Goal: Task Accomplishment & Management: Use online tool/utility

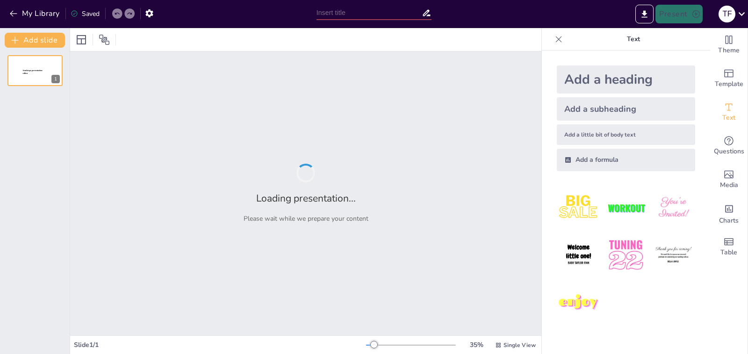
type input "Magic System: Инновации в Интерьере"
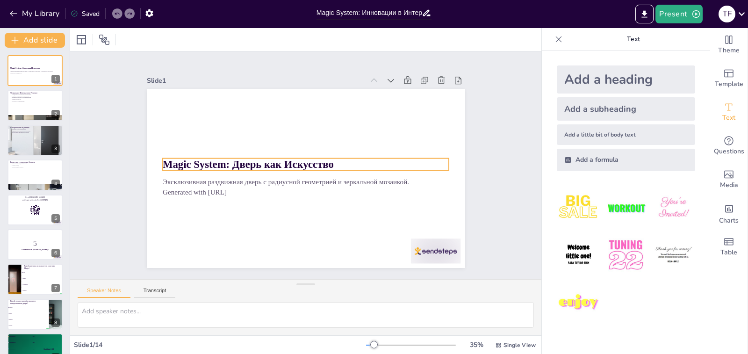
checkbox input "true"
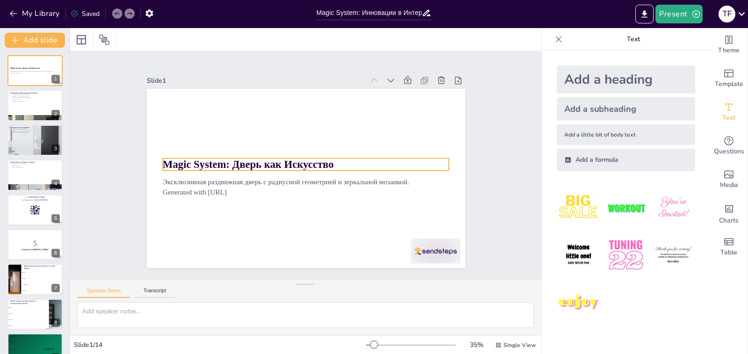
checkbox input "true"
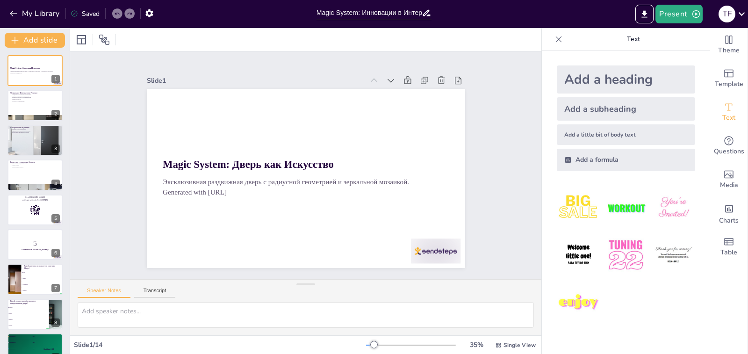
checkbox input "true"
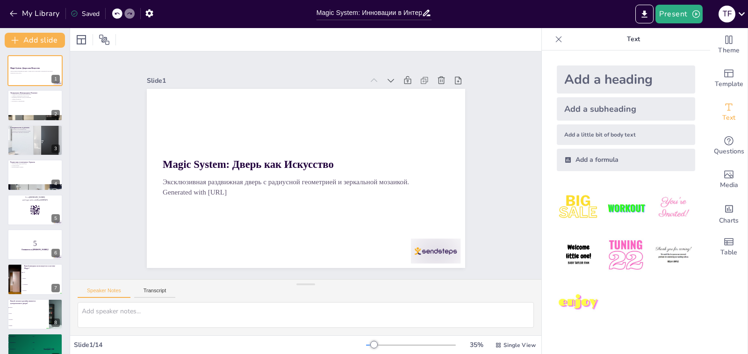
checkbox input "true"
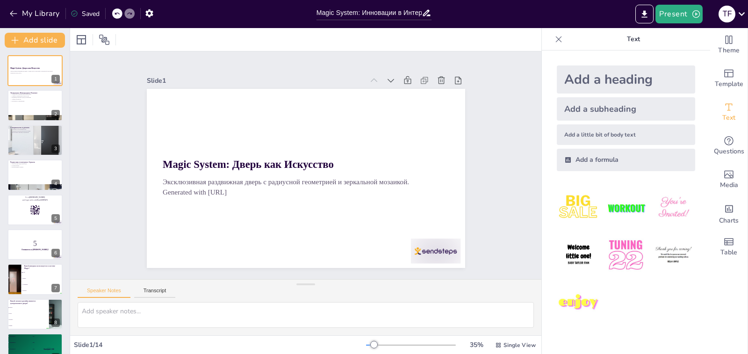
checkbox input "true"
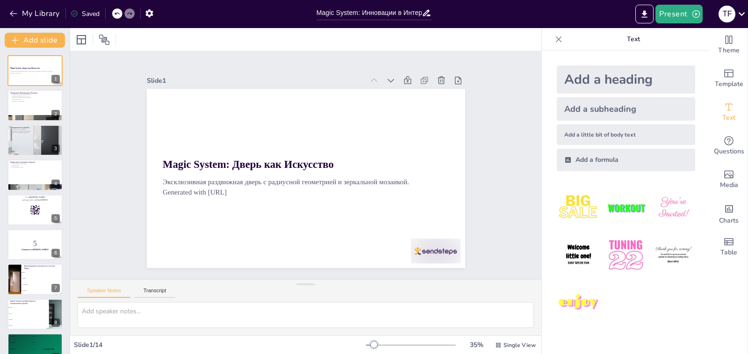
checkbox input "true"
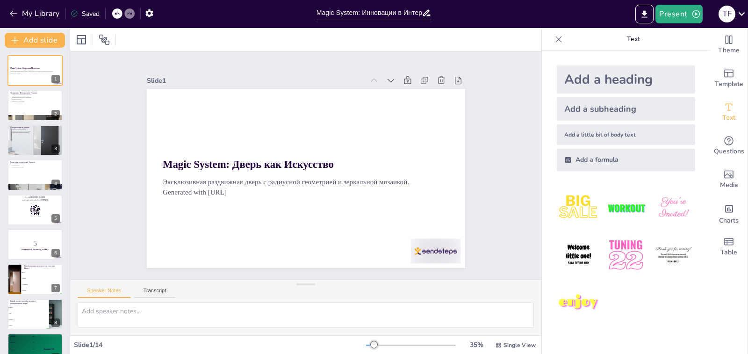
checkbox input "true"
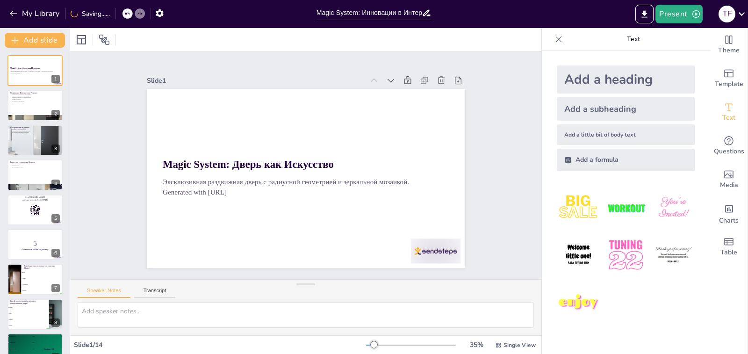
checkbox input "true"
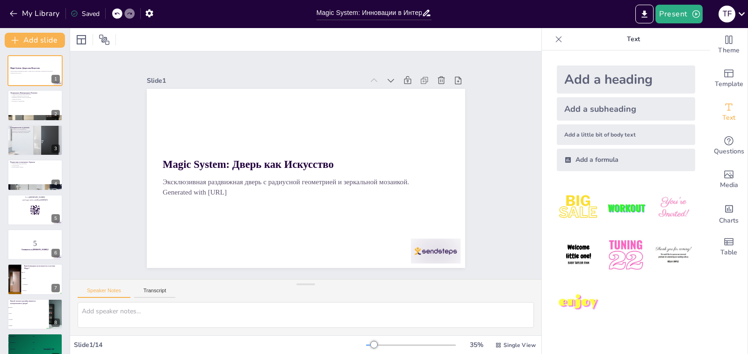
checkbox input "true"
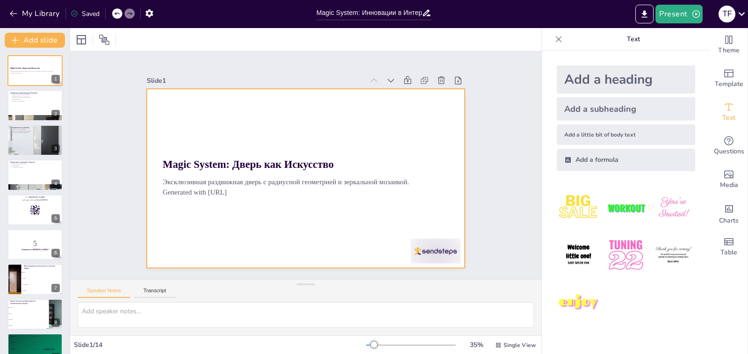
checkbox input "true"
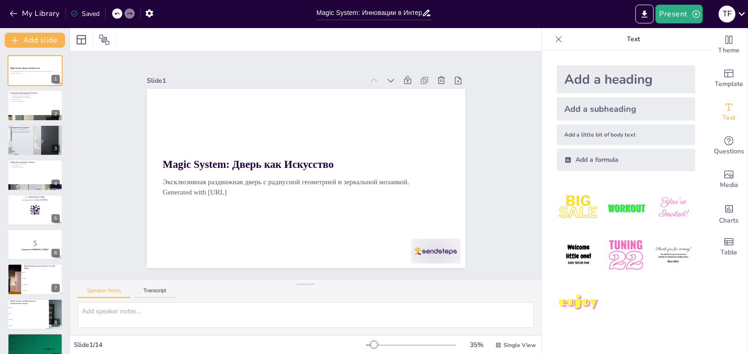
checkbox input "true"
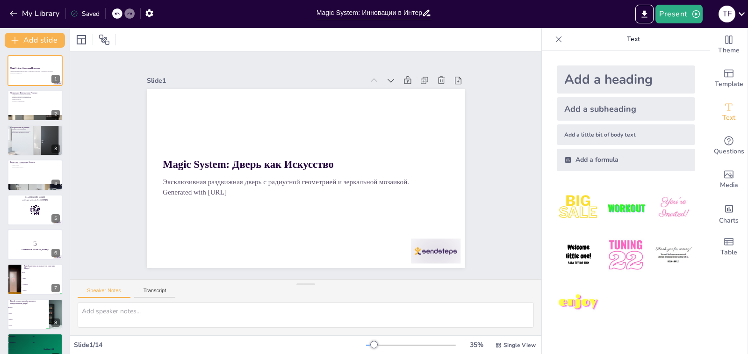
checkbox input "true"
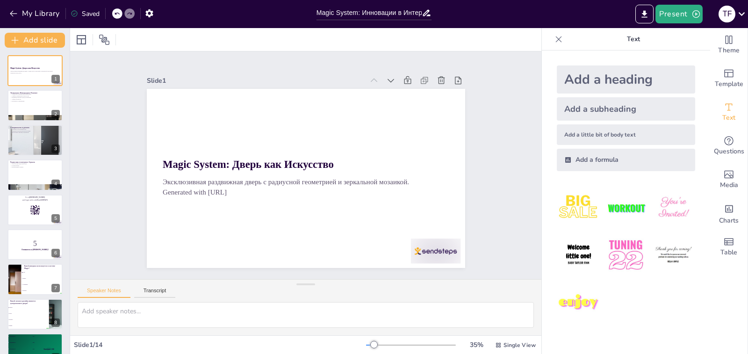
checkbox input "true"
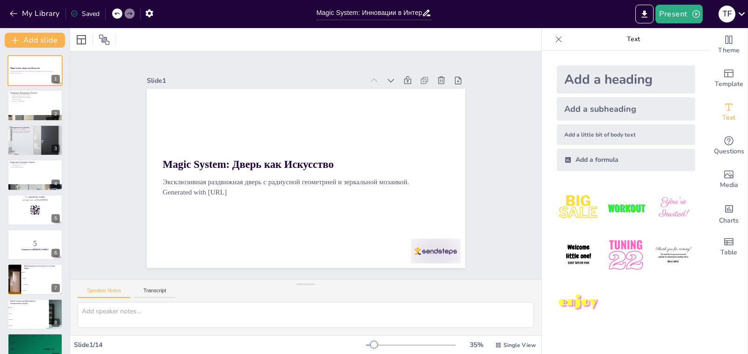
checkbox input "true"
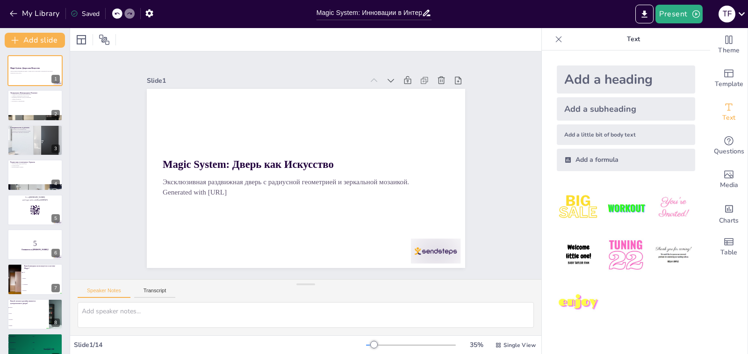
checkbox input "true"
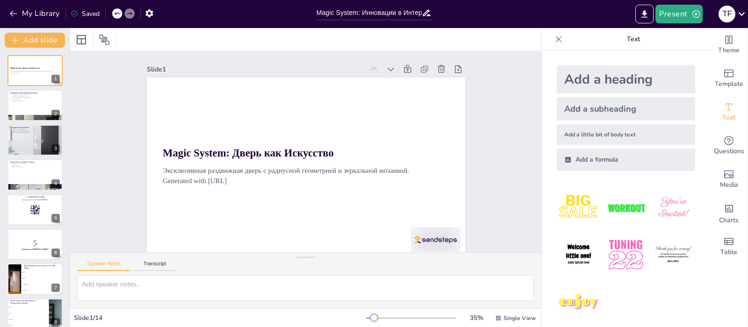
checkbox input "true"
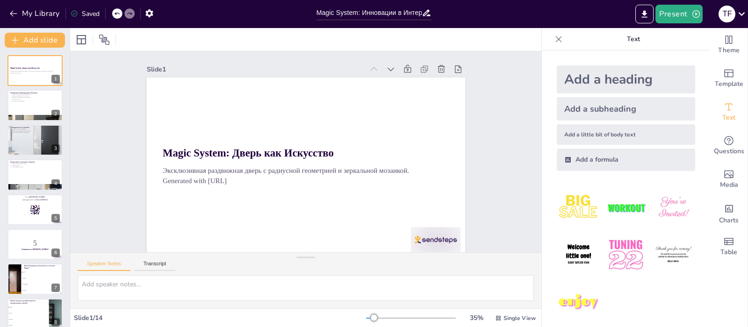
checkbox input "true"
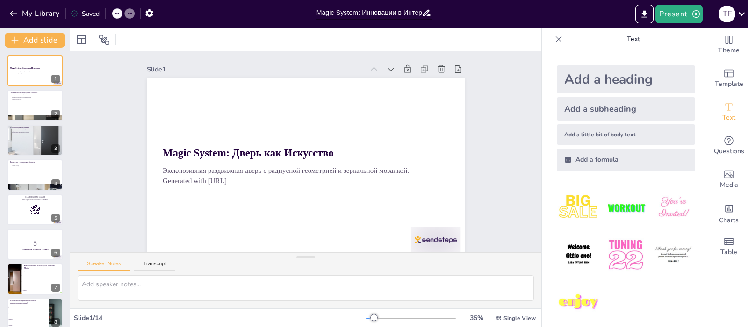
checkbox input "true"
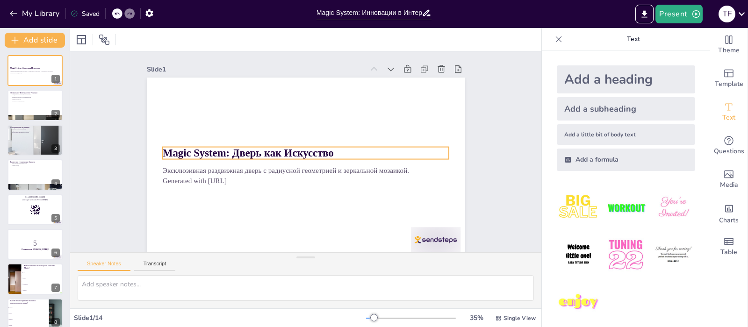
checkbox input "true"
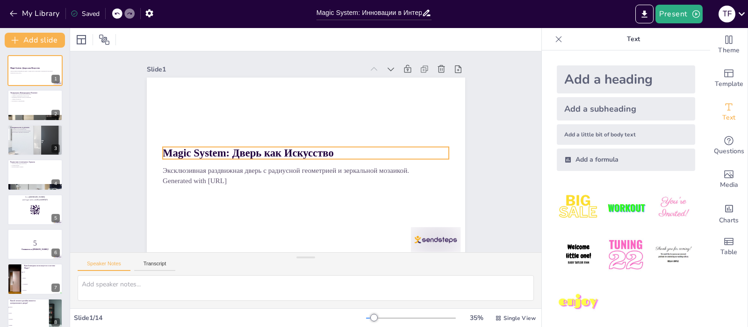
checkbox input "true"
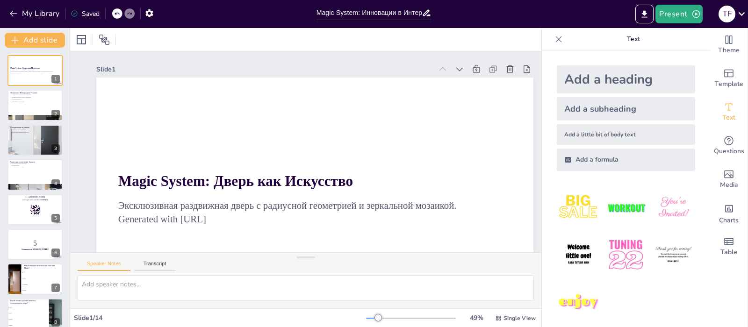
checkbox input "true"
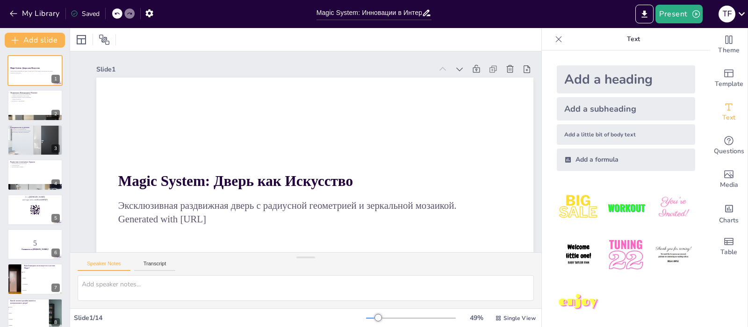
checkbox input "true"
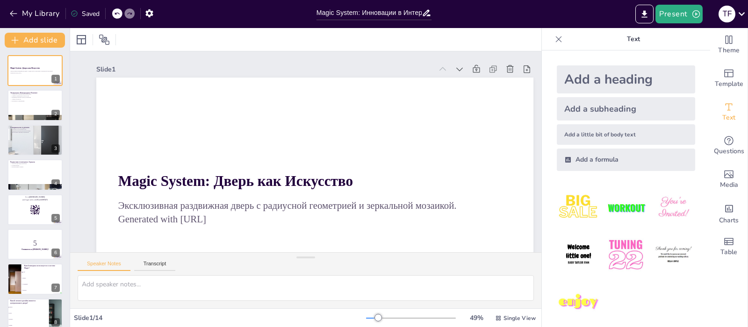
checkbox input "true"
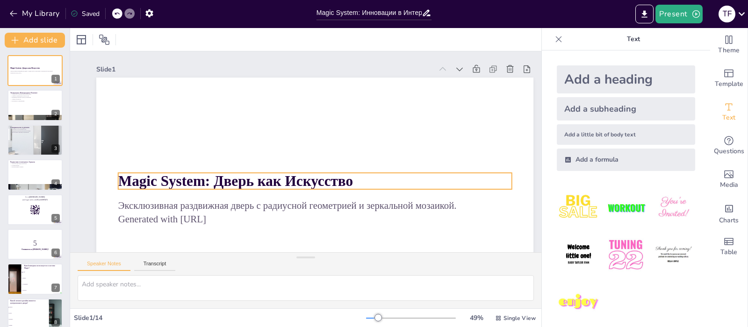
checkbox input "true"
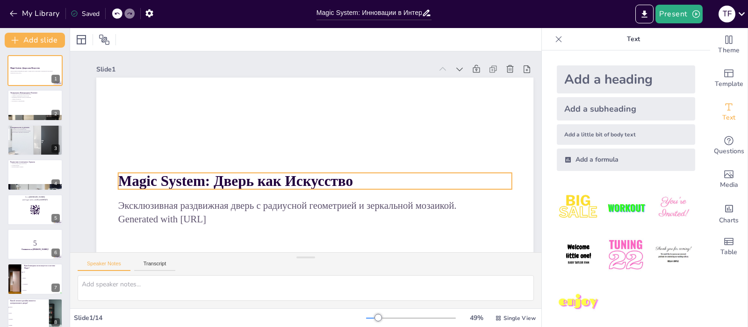
checkbox input "true"
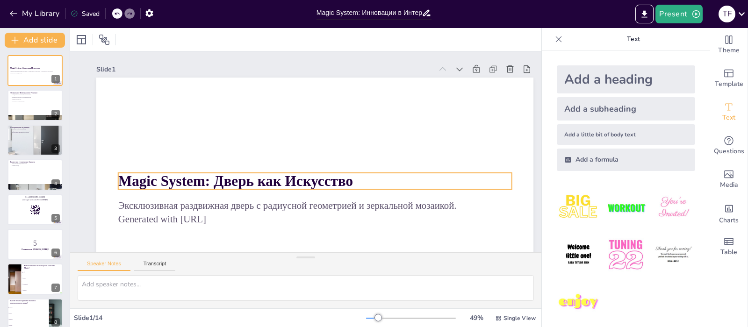
checkbox input "true"
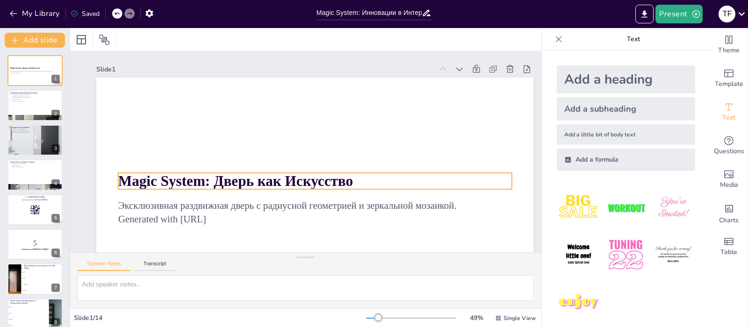
checkbox input "true"
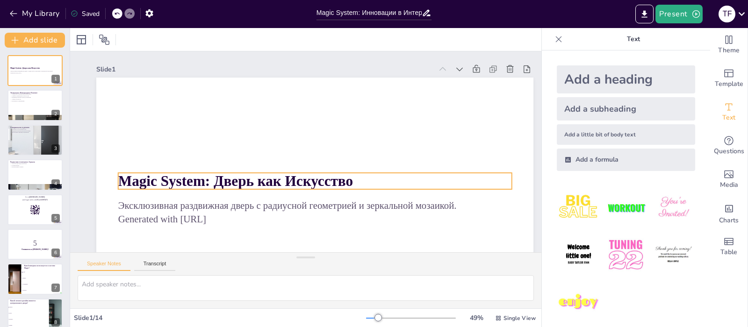
scroll to position [79, 0]
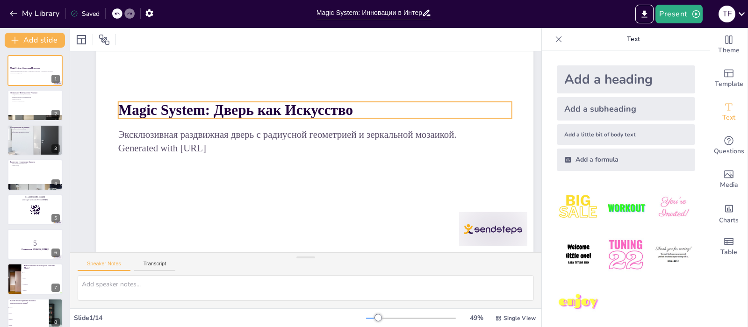
checkbox input "true"
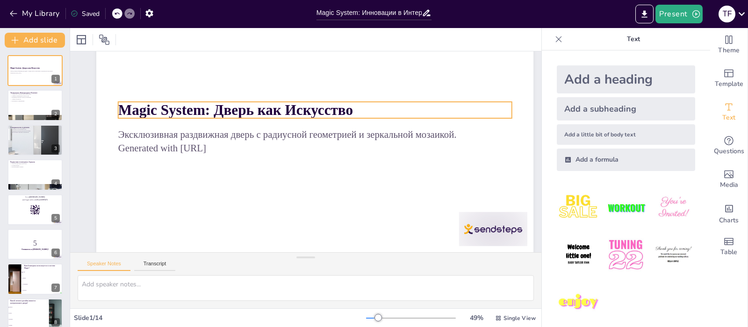
checkbox input "true"
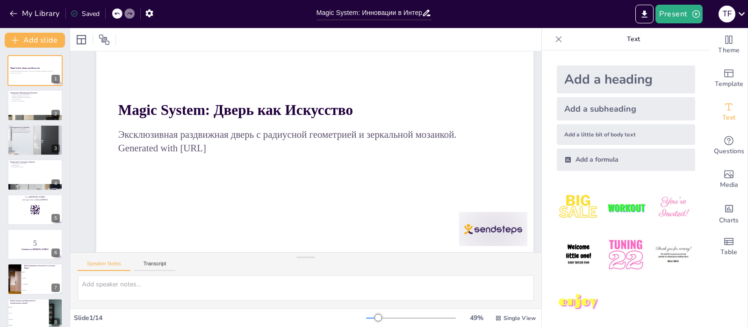
checkbox input "true"
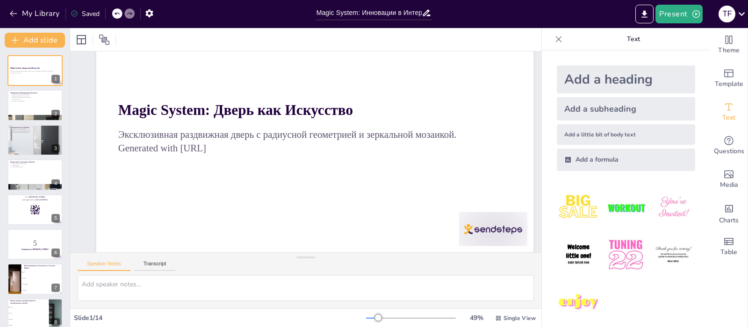
checkbox input "true"
